Goal: Information Seeking & Learning: Learn about a topic

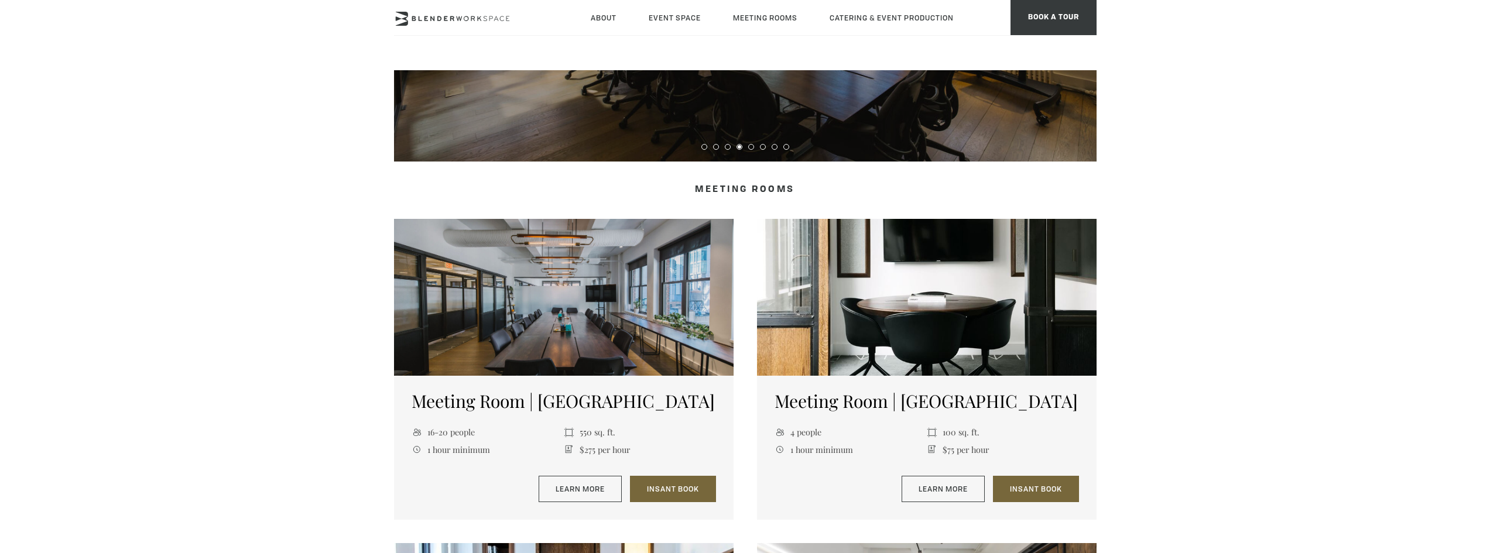
scroll to position [410, 0]
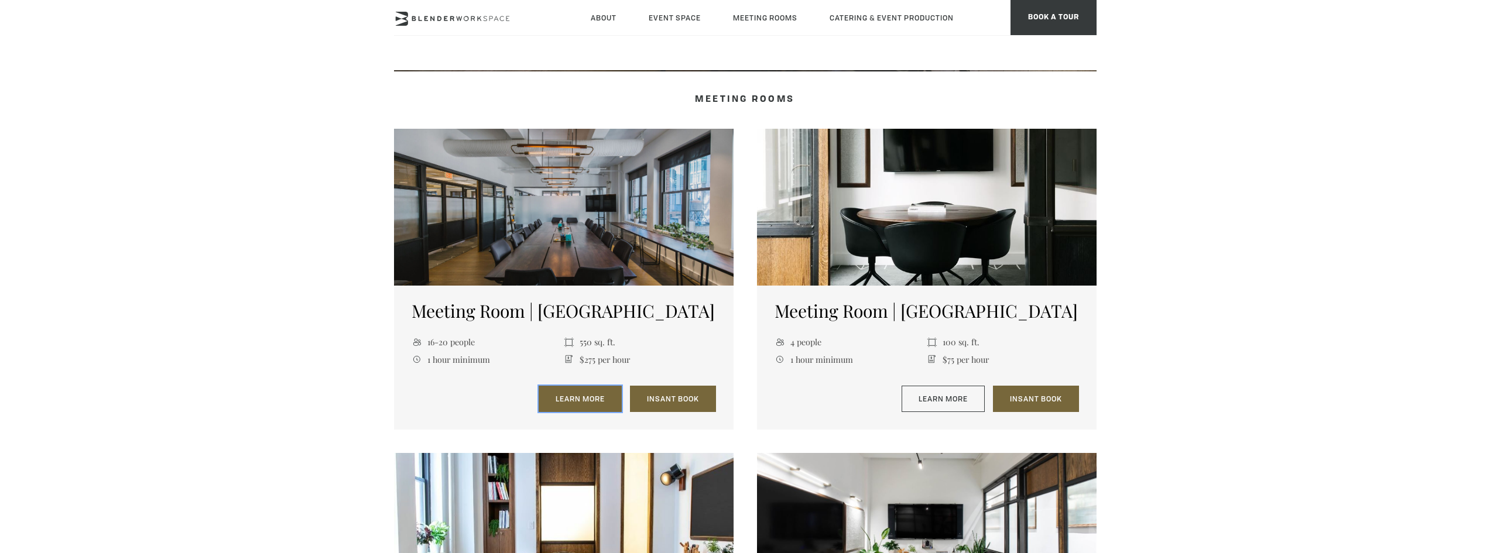
click at [575, 403] on link "Learn More" at bounding box center [580, 399] width 83 height 27
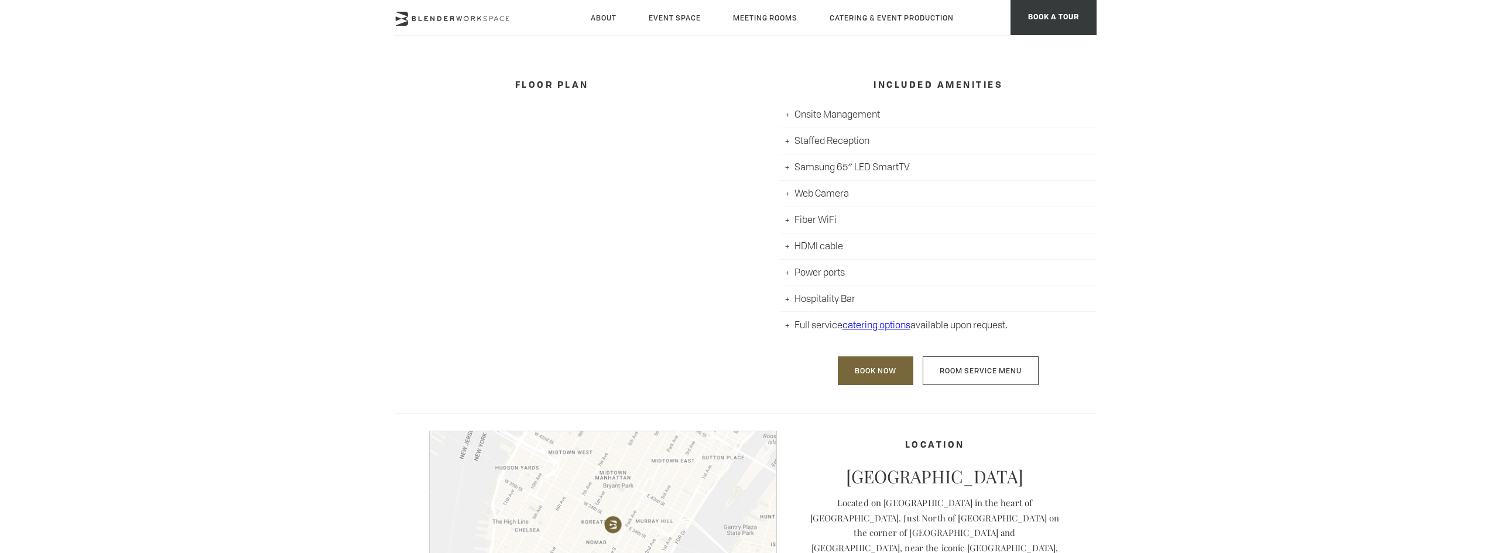
scroll to position [585, 0]
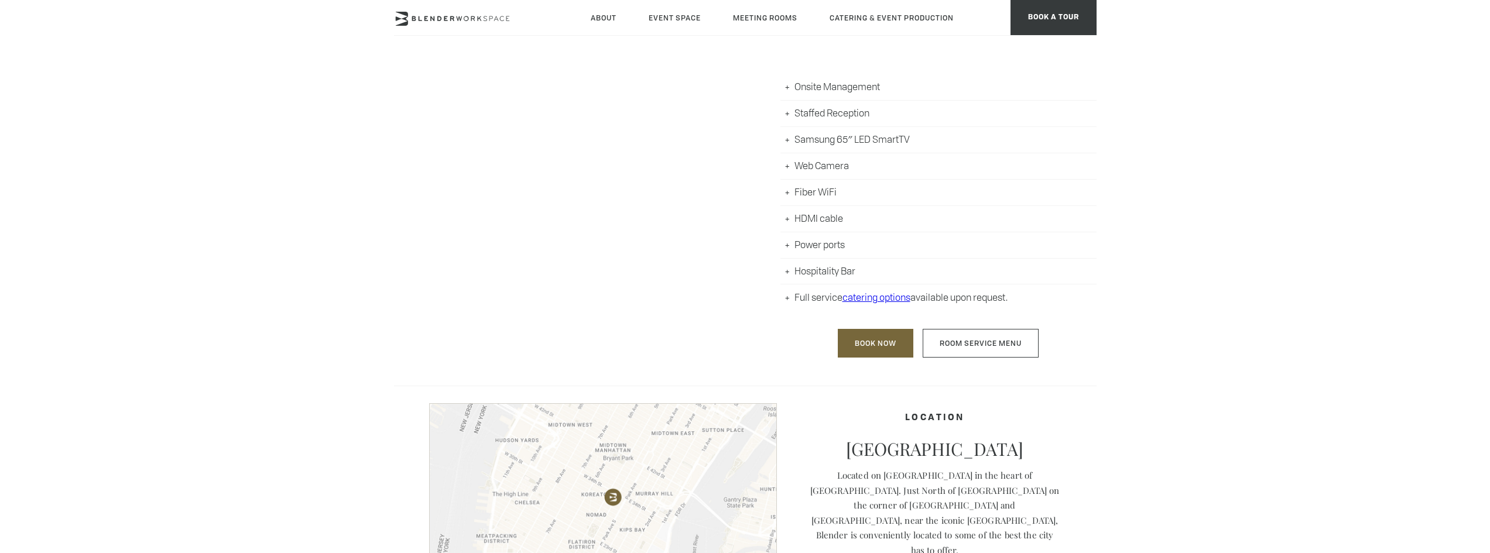
click at [788, 270] on li "Hospitality Bar" at bounding box center [938, 272] width 316 height 26
click at [821, 275] on li "Hospitality Bar" at bounding box center [938, 272] width 316 height 26
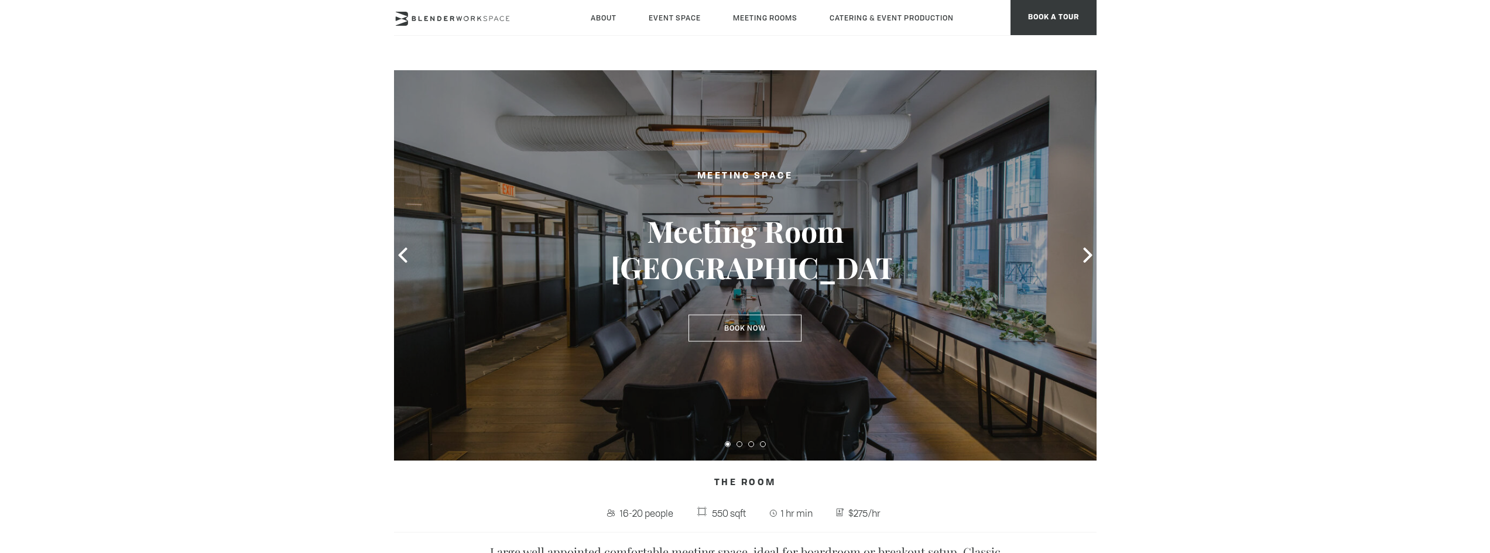
scroll to position [0, 0]
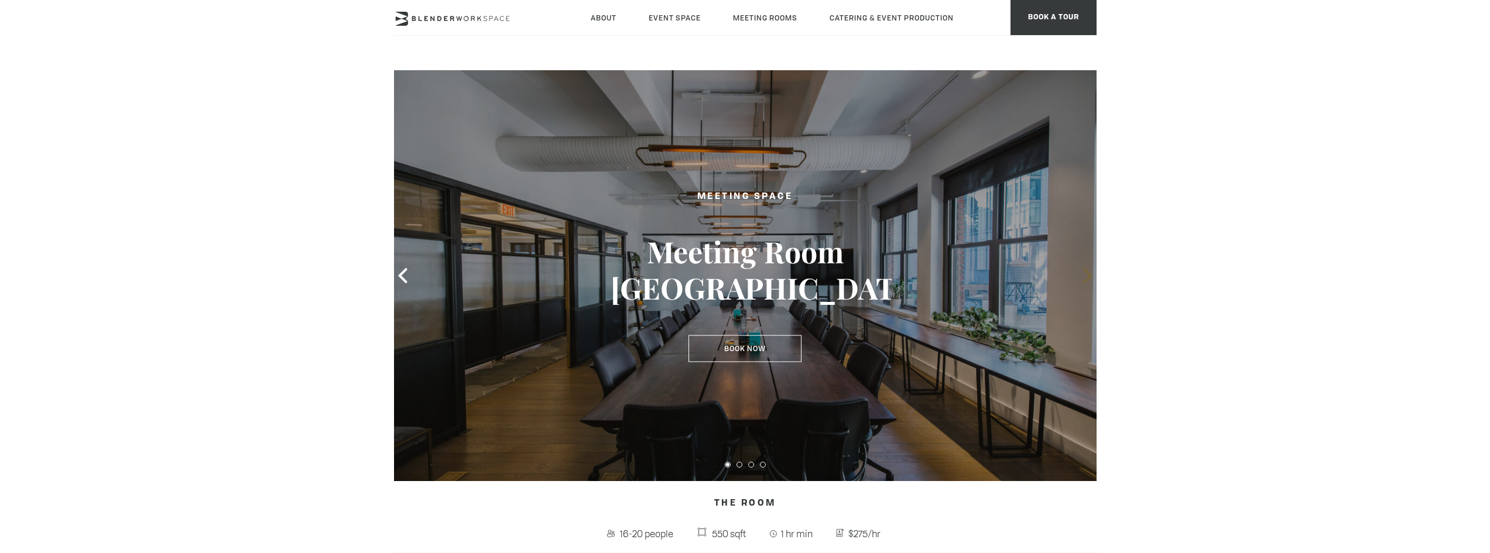
click at [1087, 273] on icon at bounding box center [1087, 275] width 9 height 15
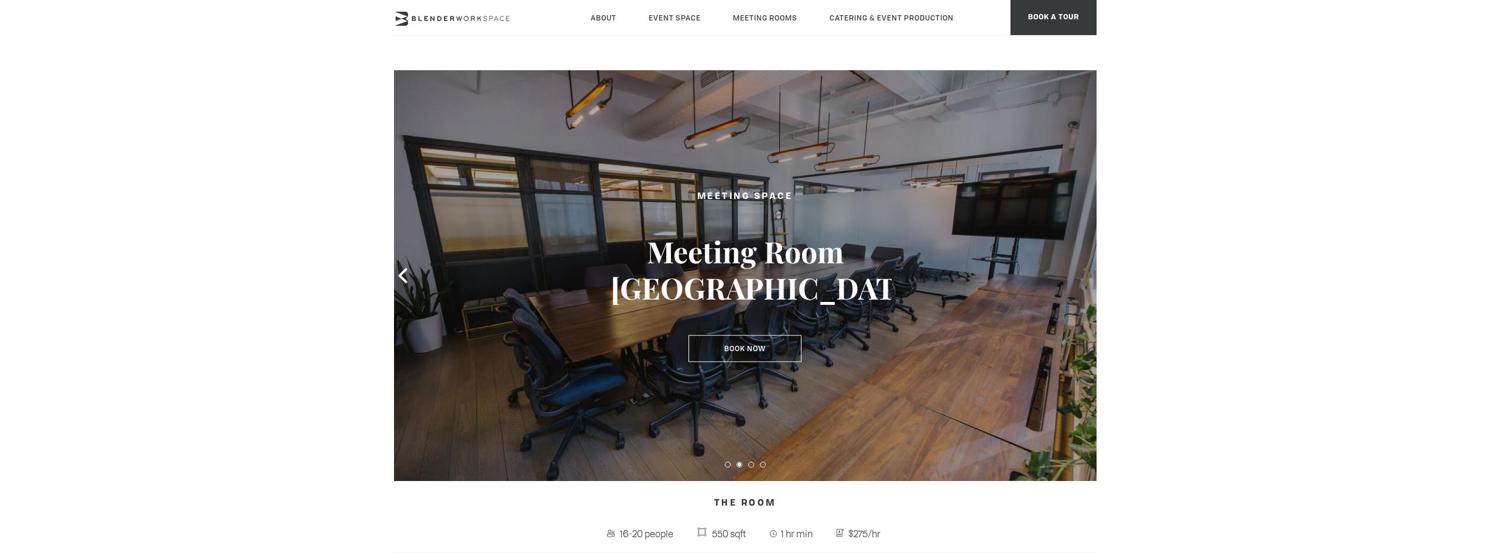
click at [1087, 273] on icon at bounding box center [1087, 275] width 9 height 15
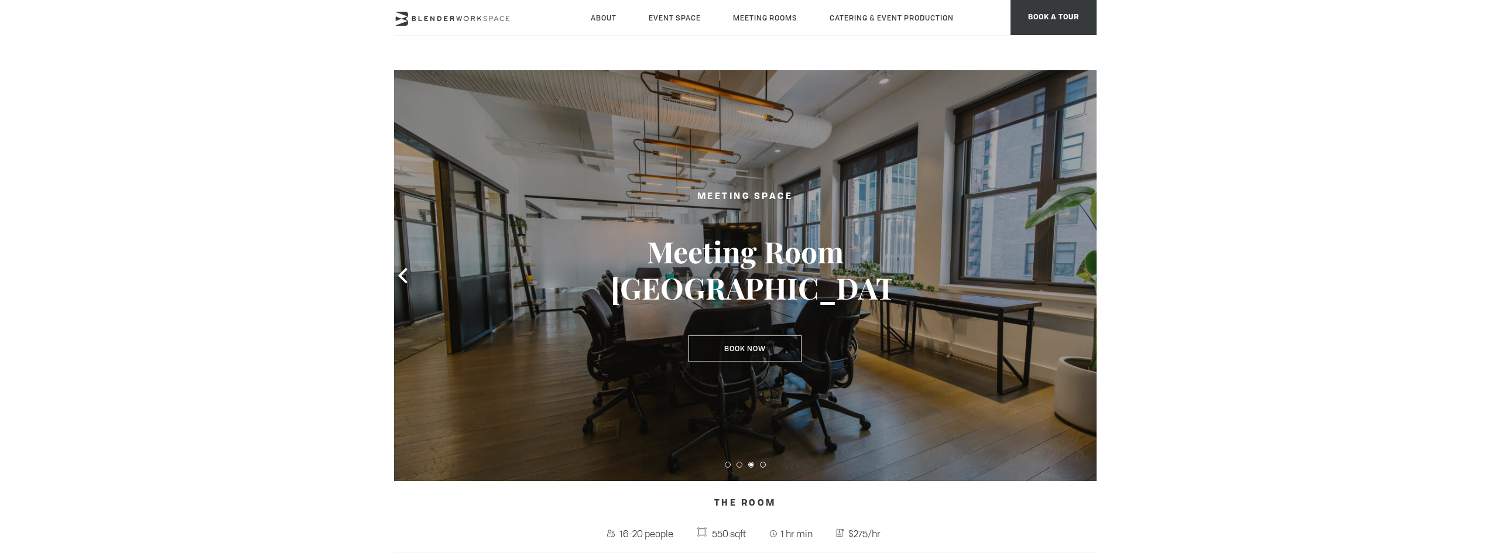
click at [1087, 273] on icon at bounding box center [1087, 275] width 9 height 15
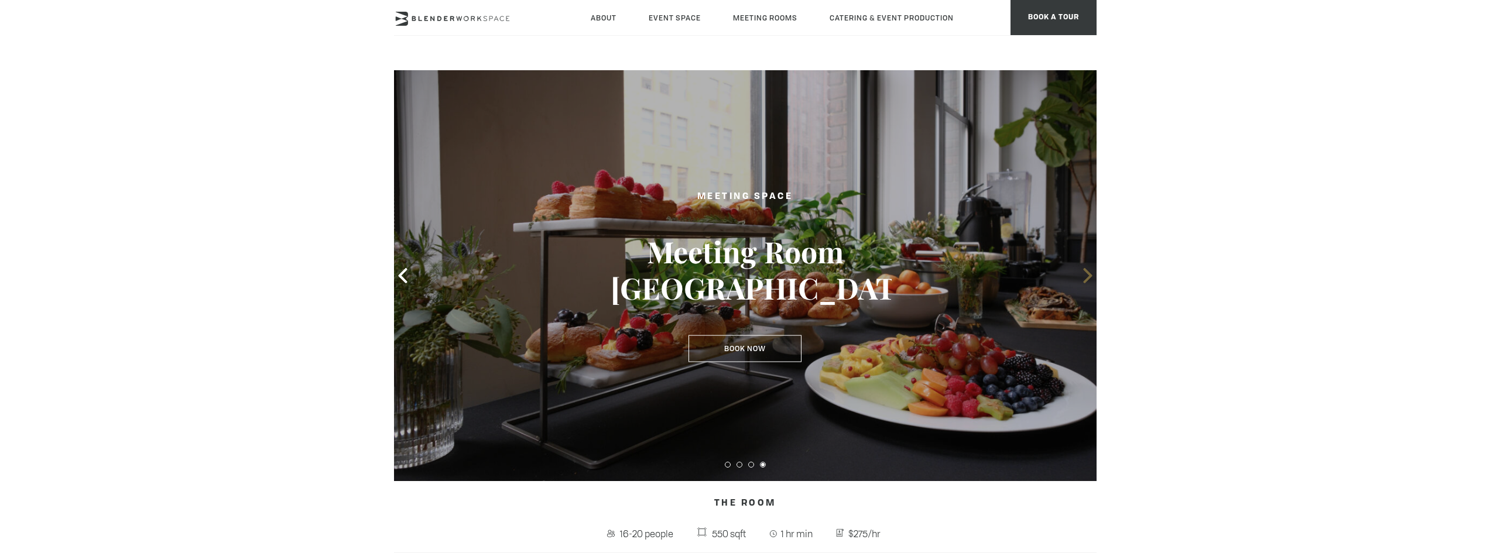
click at [1083, 272] on icon at bounding box center [1087, 275] width 15 height 15
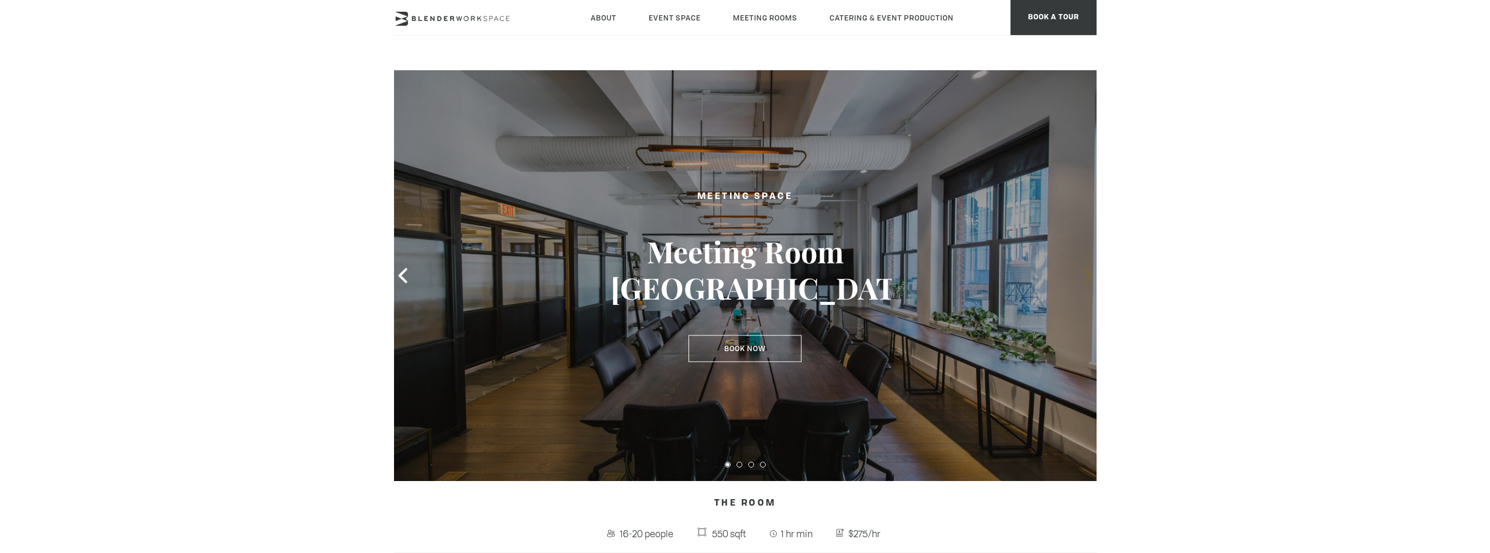
click at [1083, 272] on icon at bounding box center [1087, 275] width 15 height 15
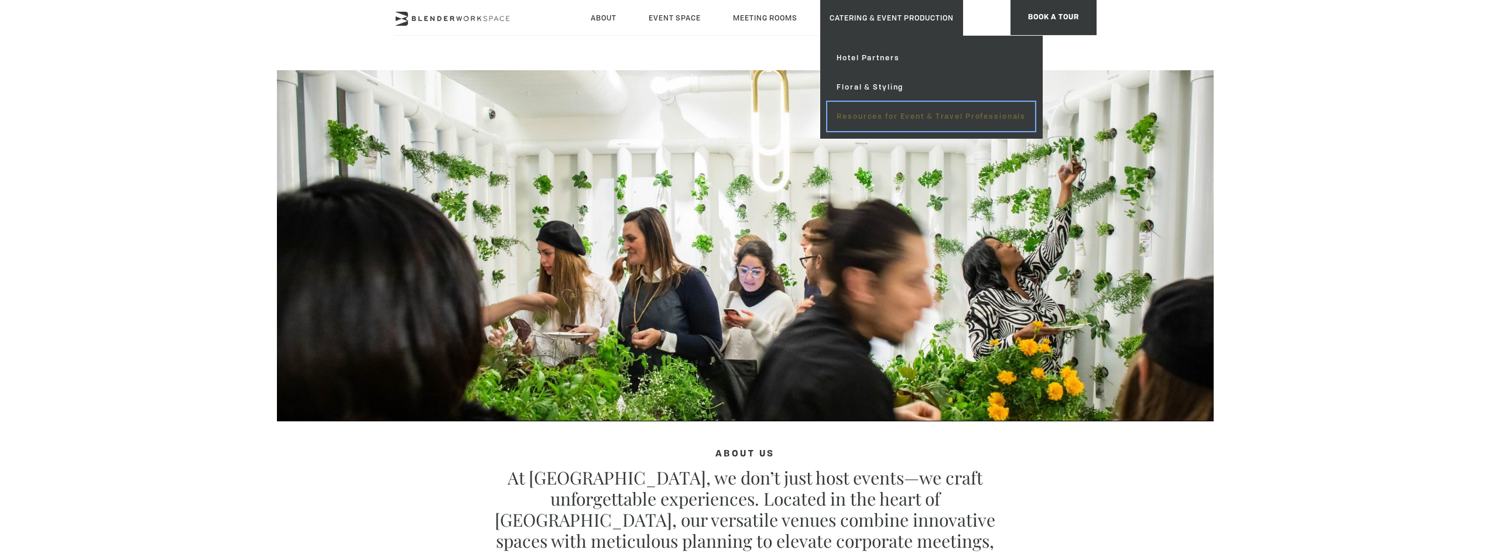
click at [867, 107] on link "Resources for Event & Travel Professionals" at bounding box center [931, 116] width 208 height 29
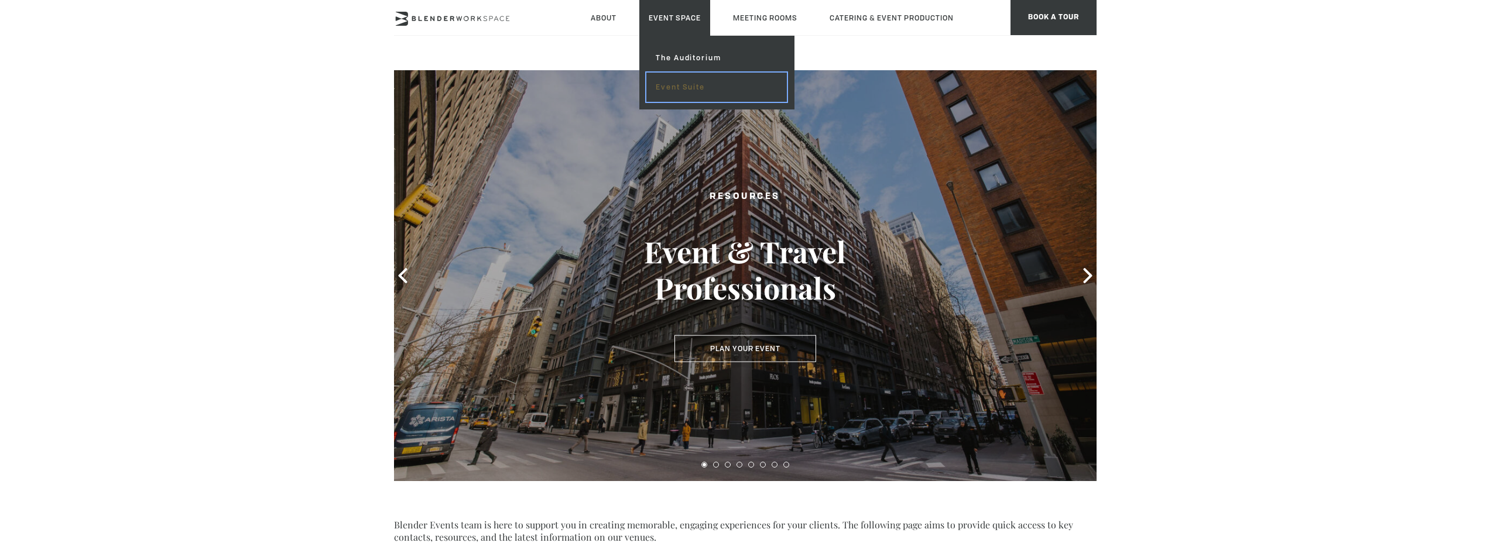
click at [665, 80] on link "Event Suite" at bounding box center [716, 87] width 140 height 29
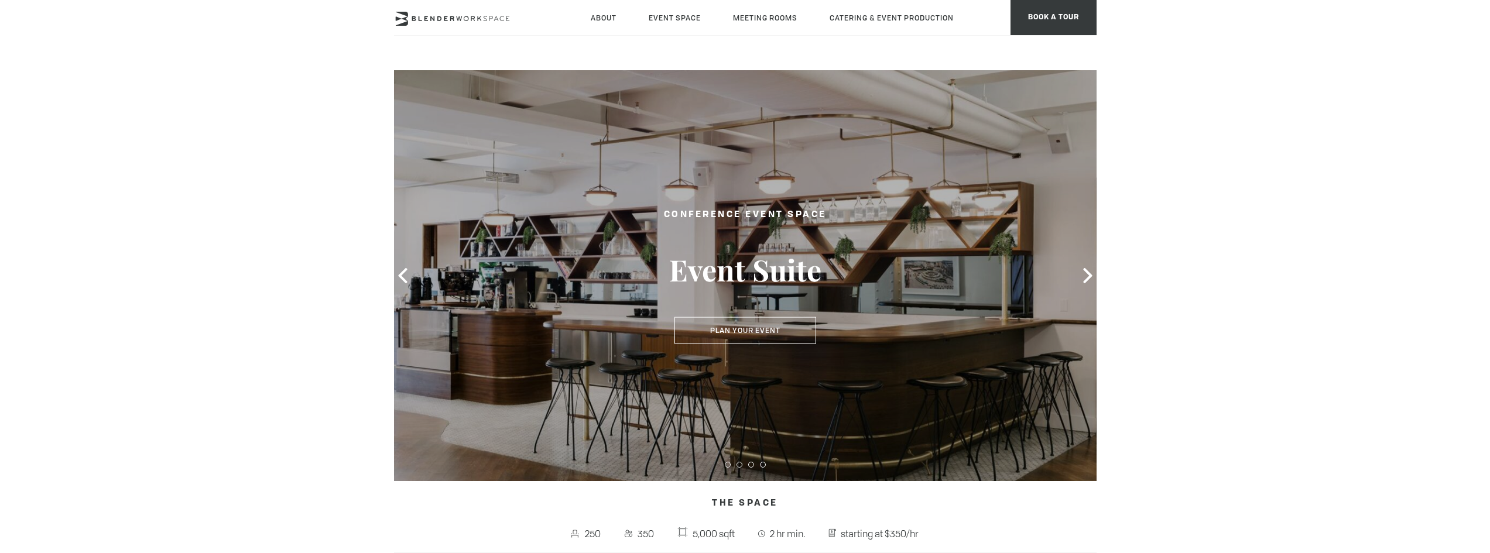
type div "[DATE]"
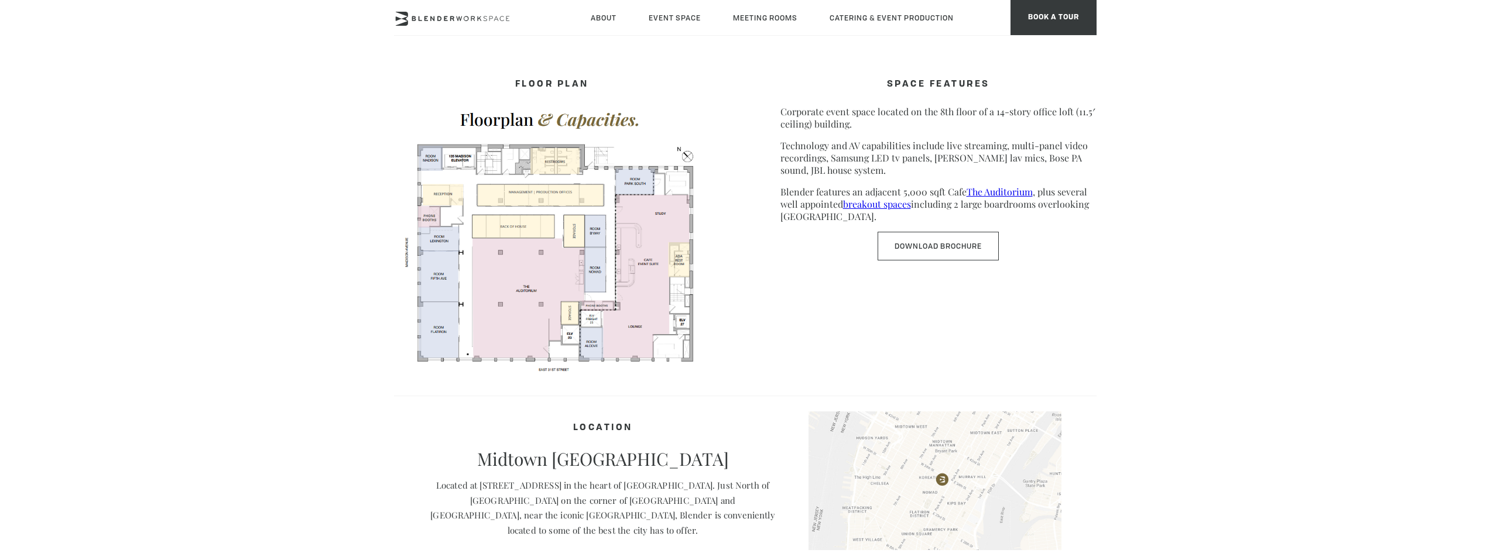
scroll to position [585, 0]
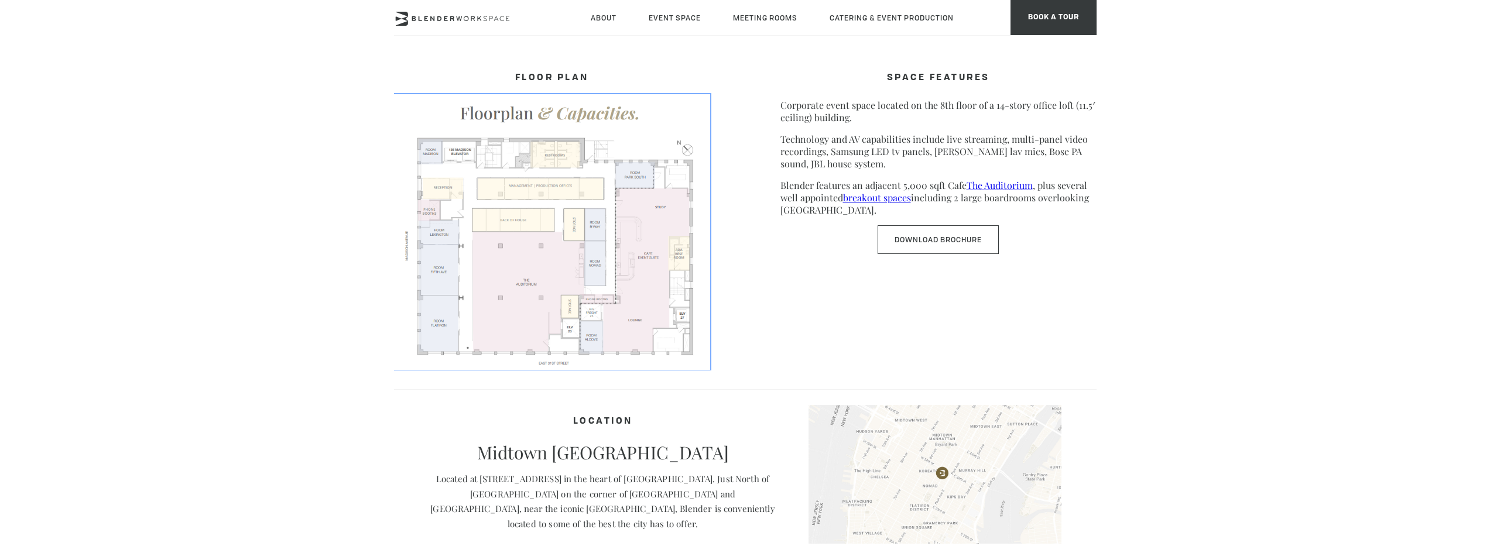
click at [572, 266] on img at bounding box center [552, 231] width 316 height 274
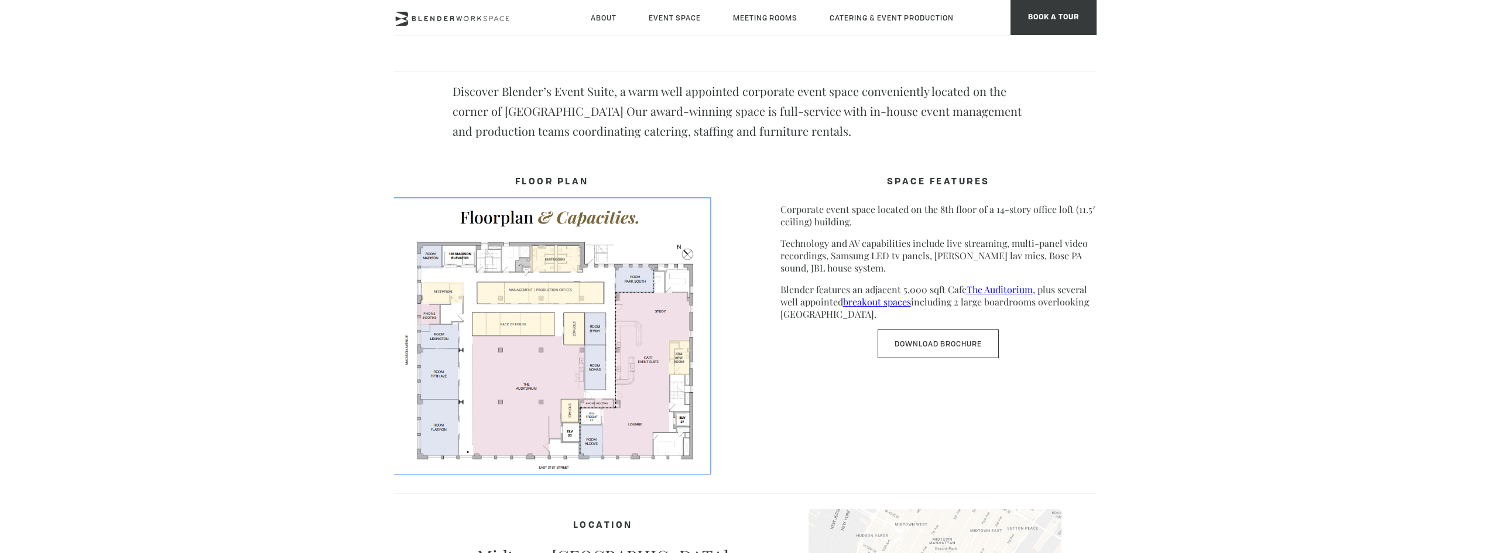
scroll to position [453, 0]
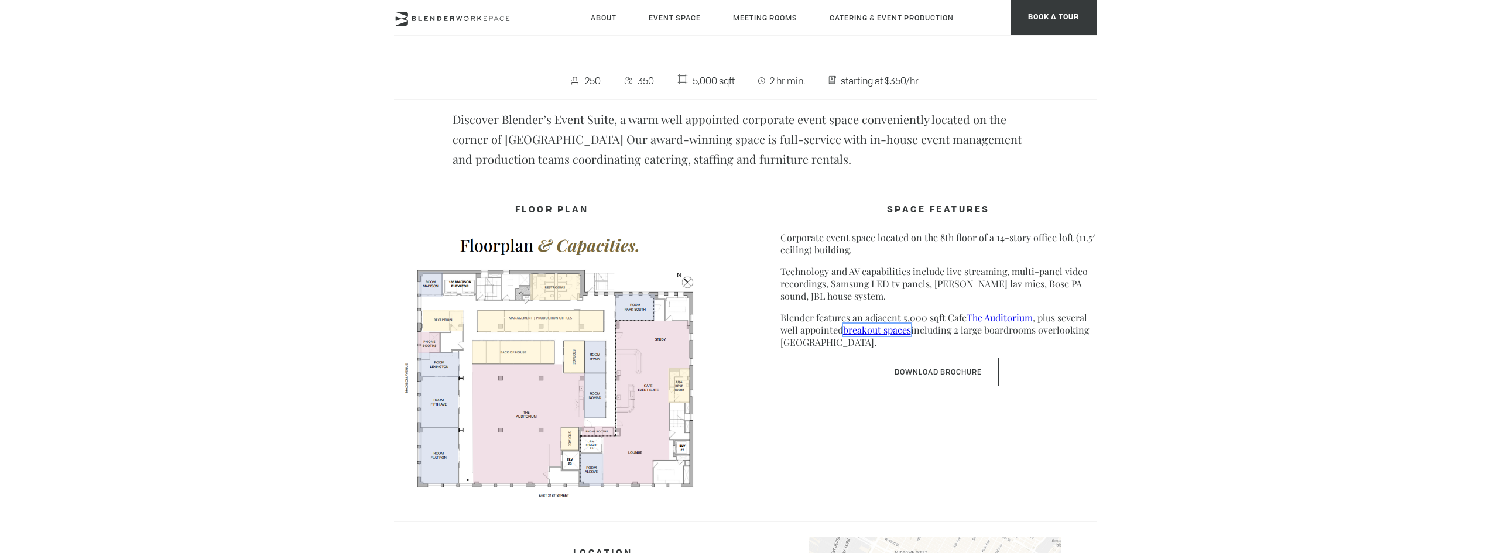
click at [893, 333] on link "breakout spaces" at bounding box center [877, 330] width 68 height 12
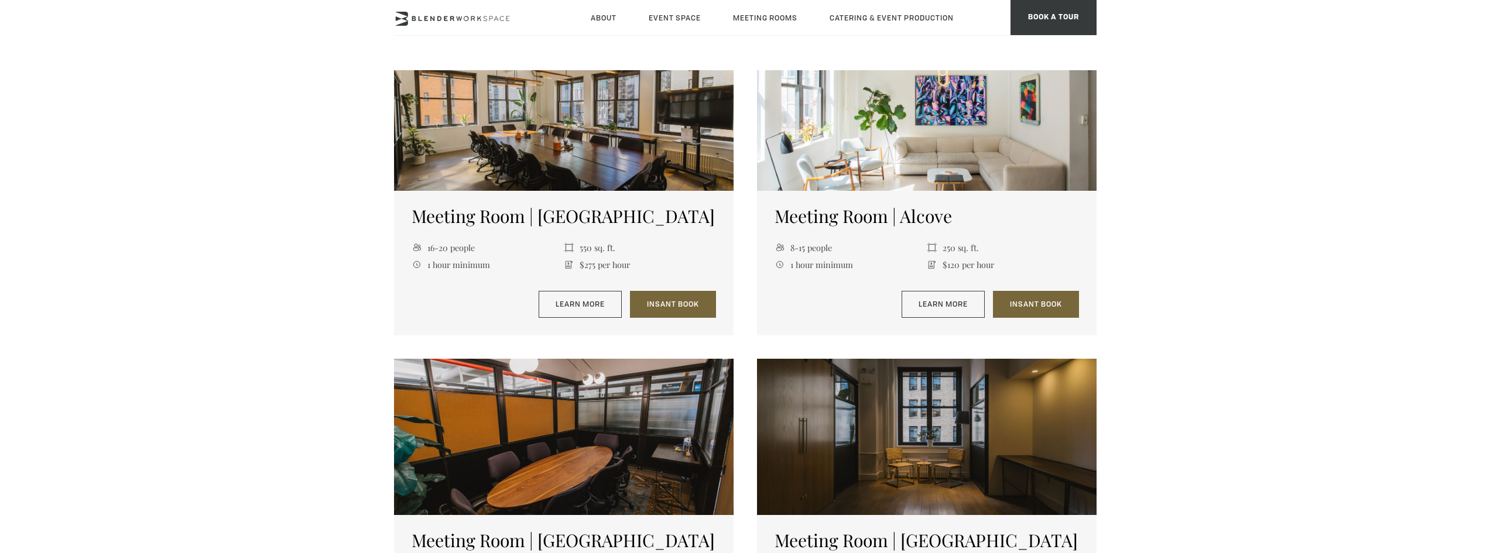
scroll to position [1054, 0]
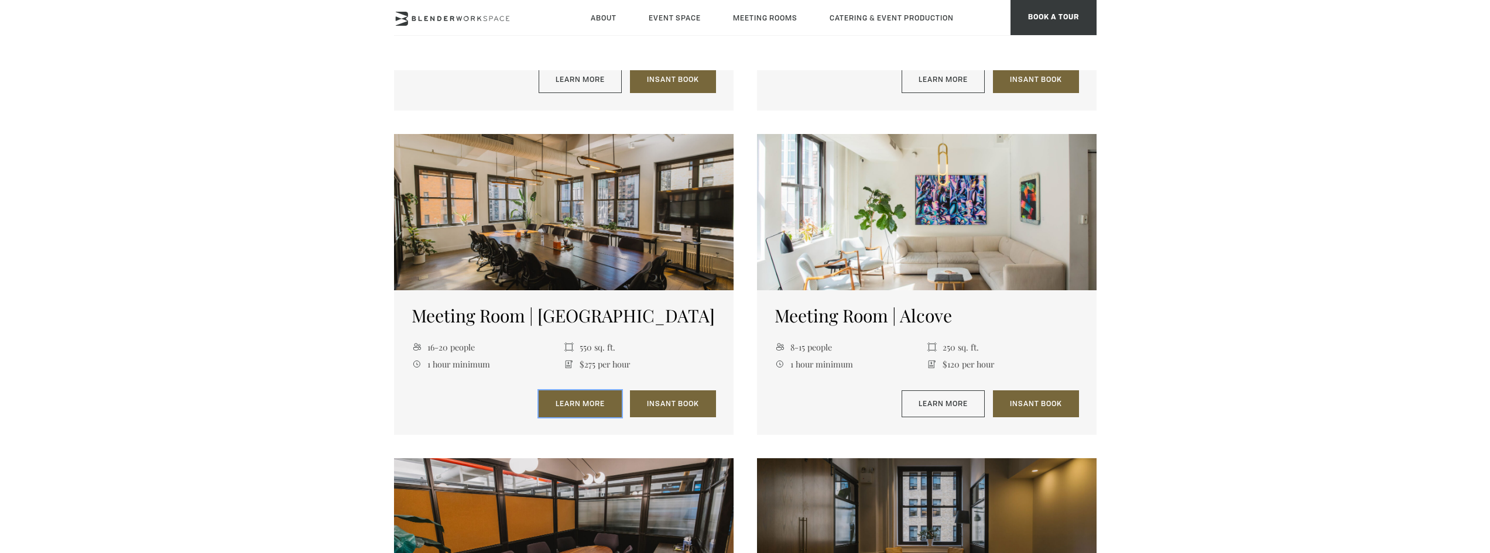
click at [616, 399] on link "Learn More" at bounding box center [580, 403] width 83 height 27
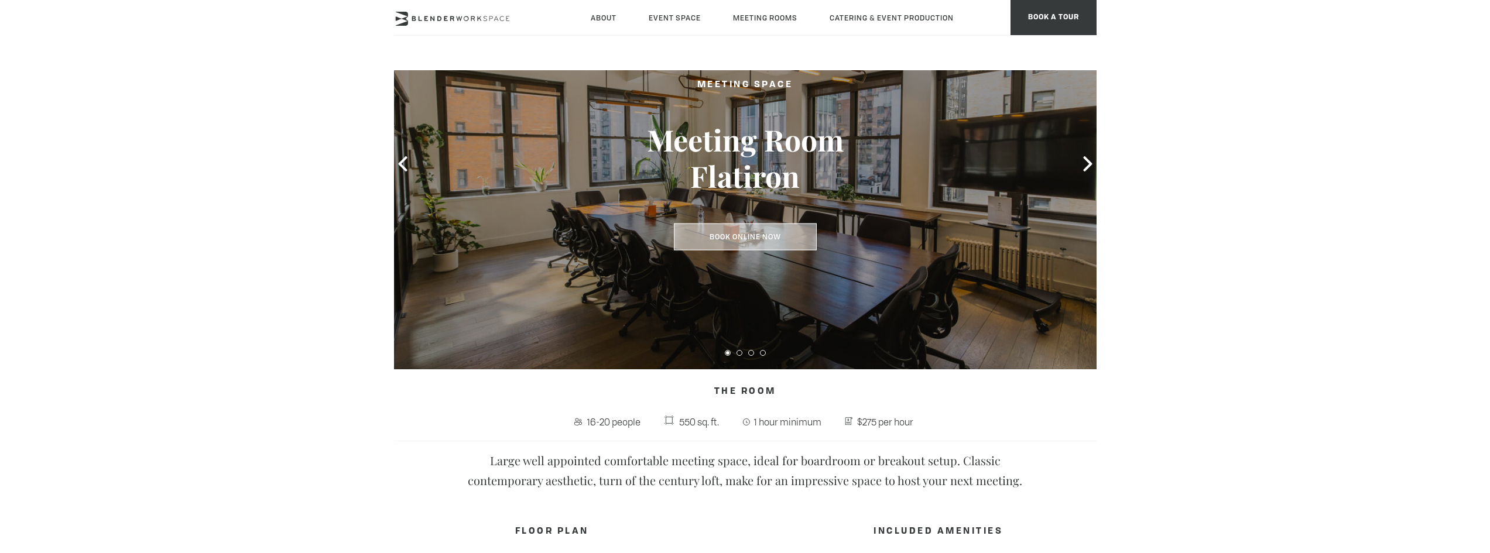
scroll to position [117, 0]
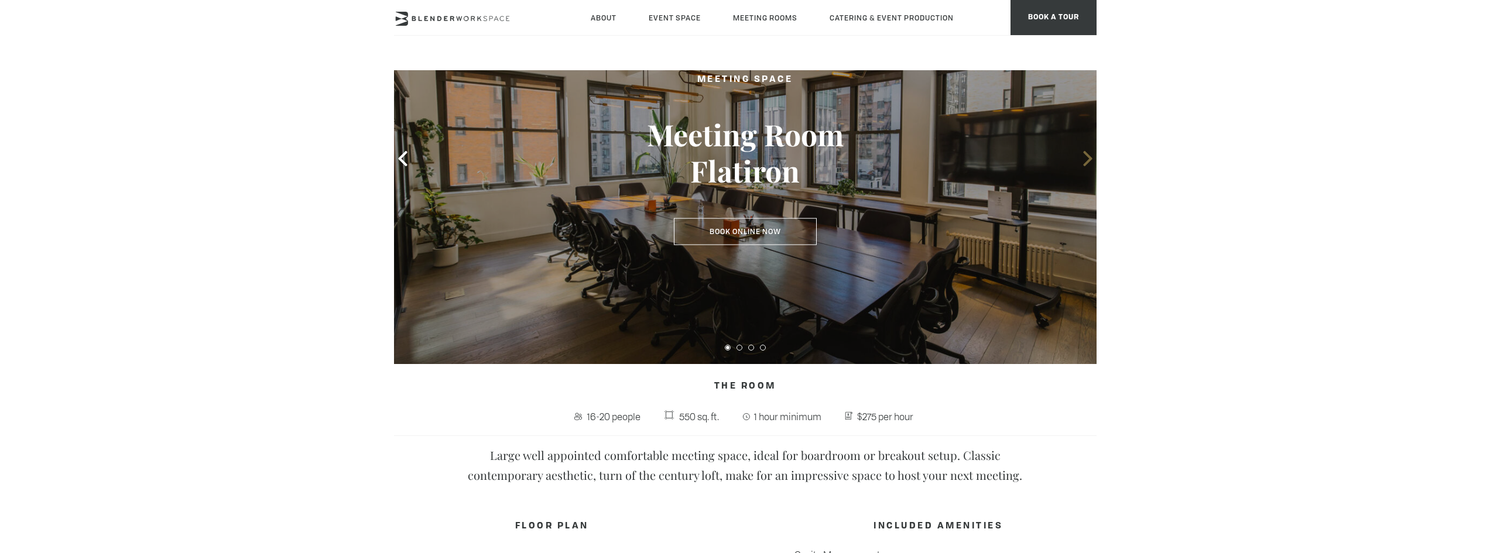
click at [1083, 161] on icon at bounding box center [1087, 158] width 15 height 15
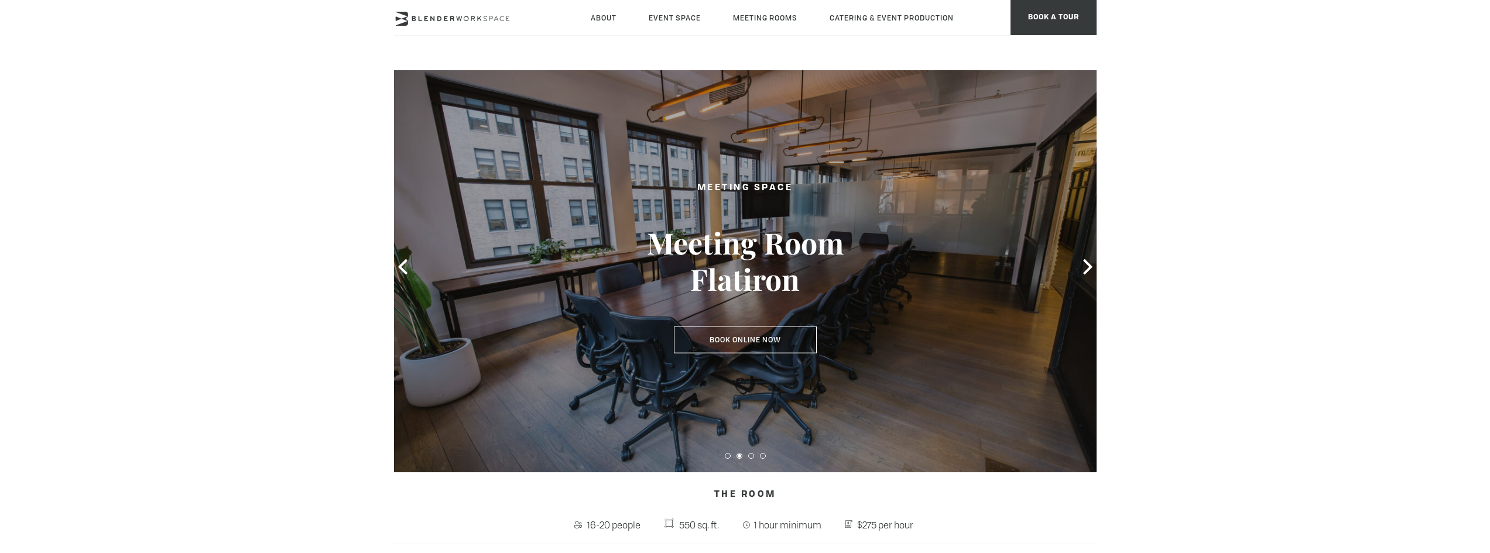
scroll to position [0, 0]
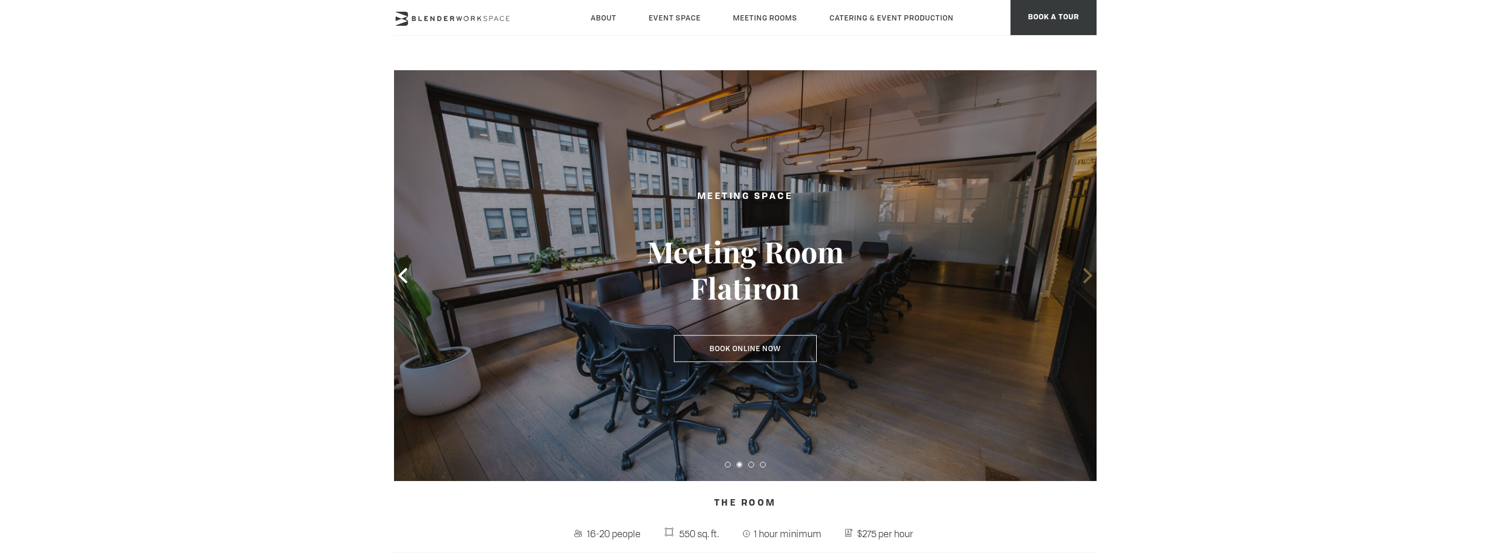
click at [1083, 273] on icon at bounding box center [1087, 275] width 15 height 15
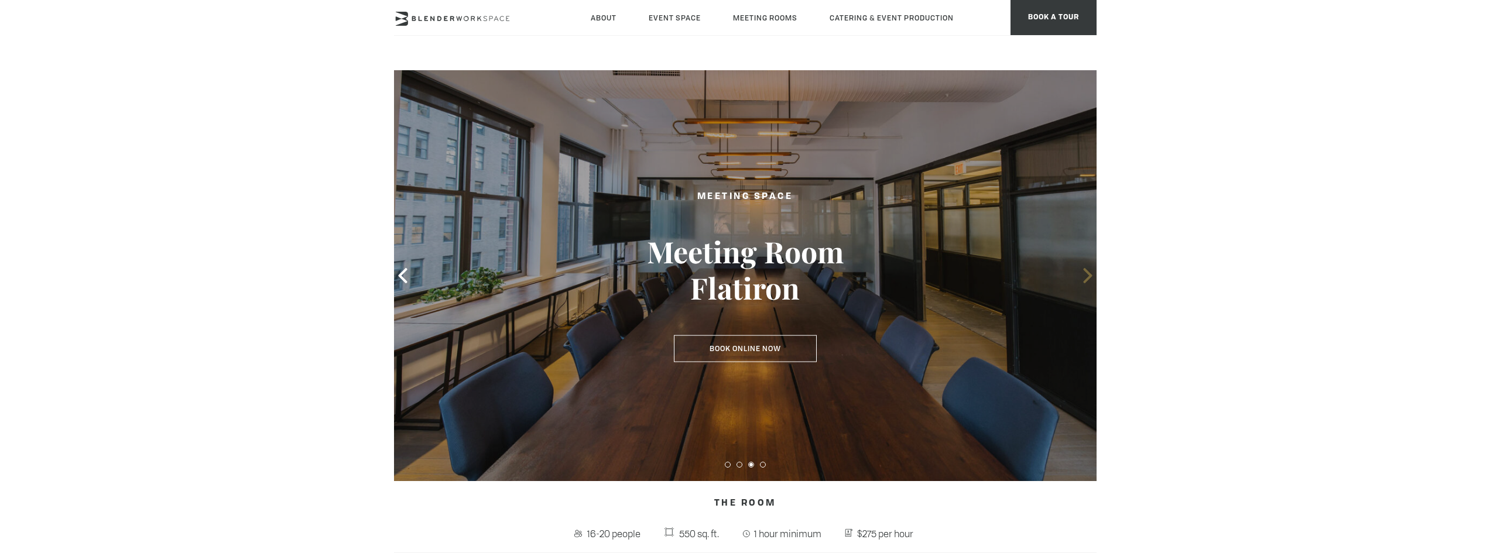
click at [1085, 276] on icon at bounding box center [1087, 275] width 15 height 15
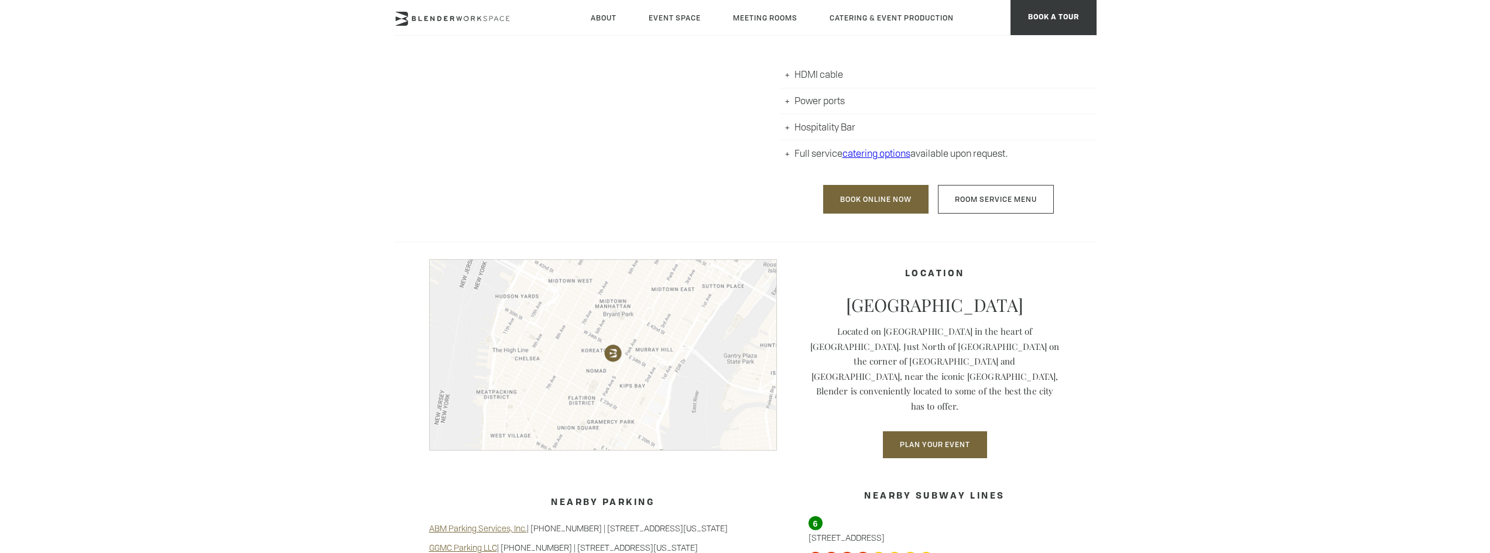
scroll to position [819, 0]
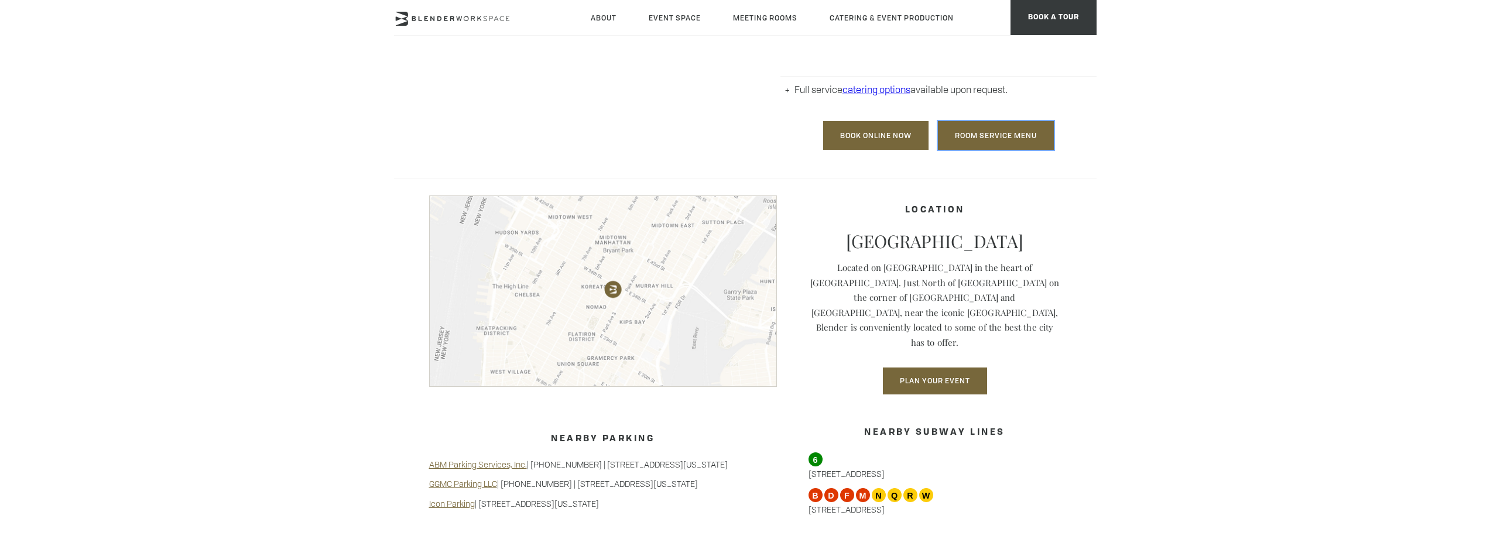
click at [1011, 142] on link "Room Service Menu" at bounding box center [996, 135] width 116 height 29
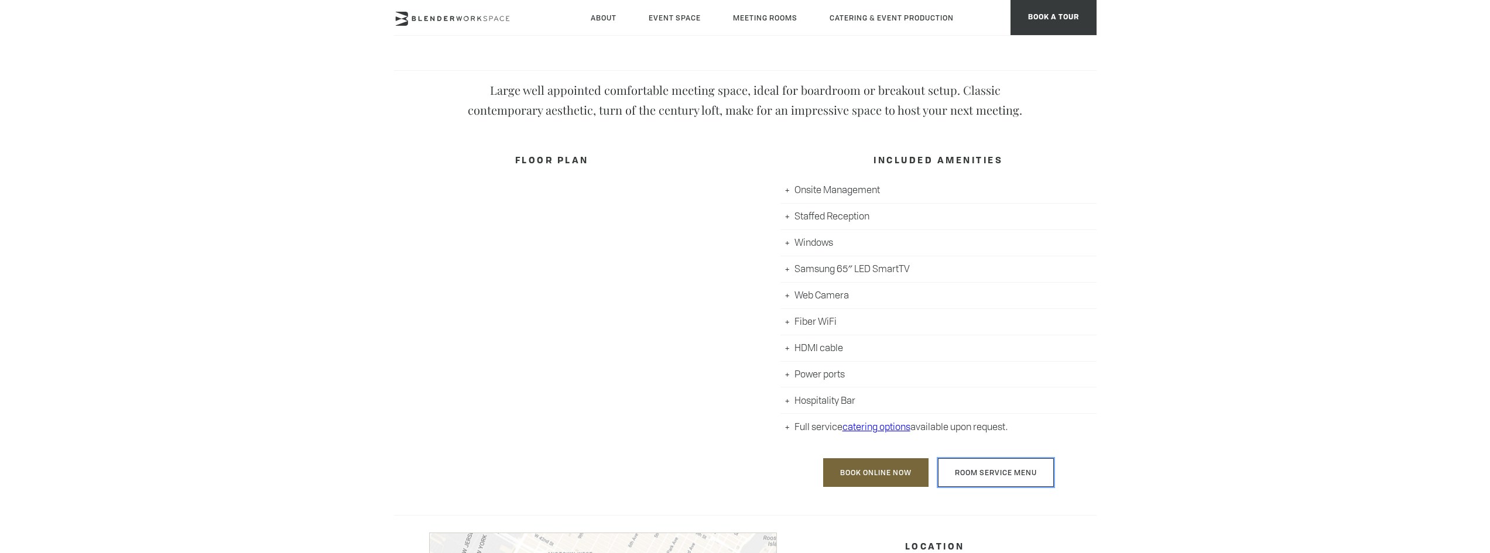
scroll to position [351, 0]
